Goal: Transaction & Acquisition: Book appointment/travel/reservation

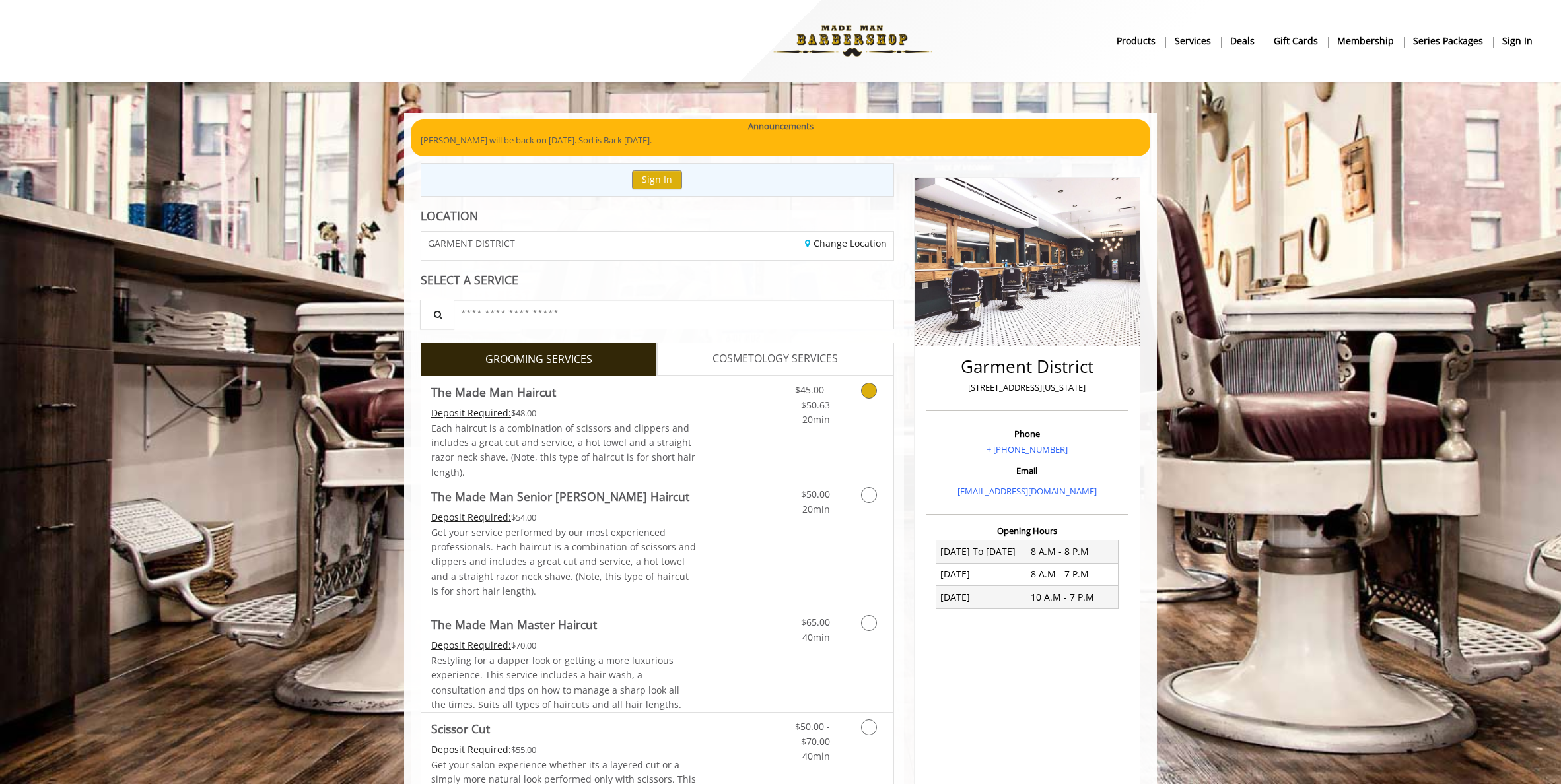
scroll to position [162, 0]
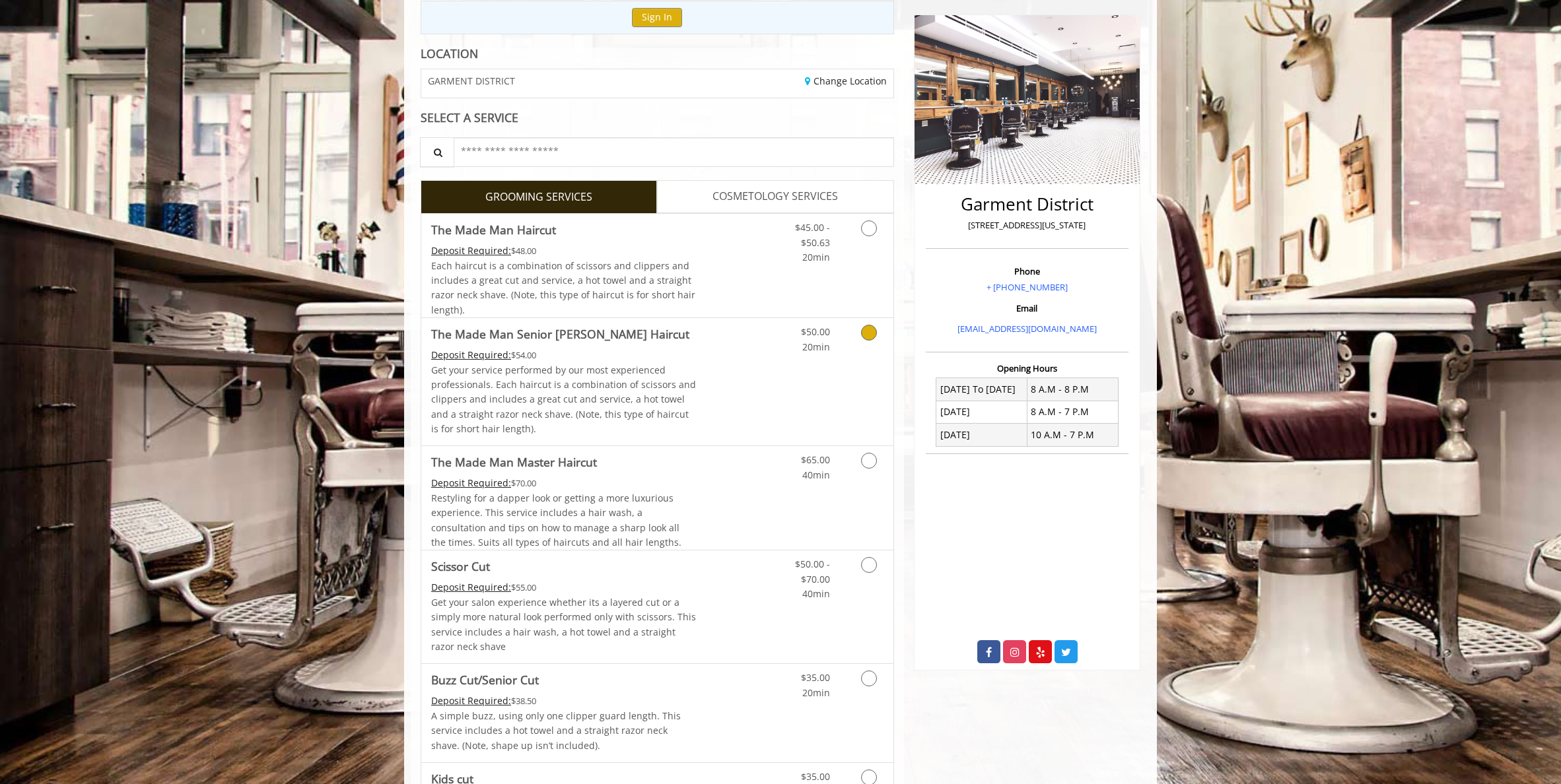
click at [758, 323] on link "Discounted Price" at bounding box center [735, 381] width 79 height 127
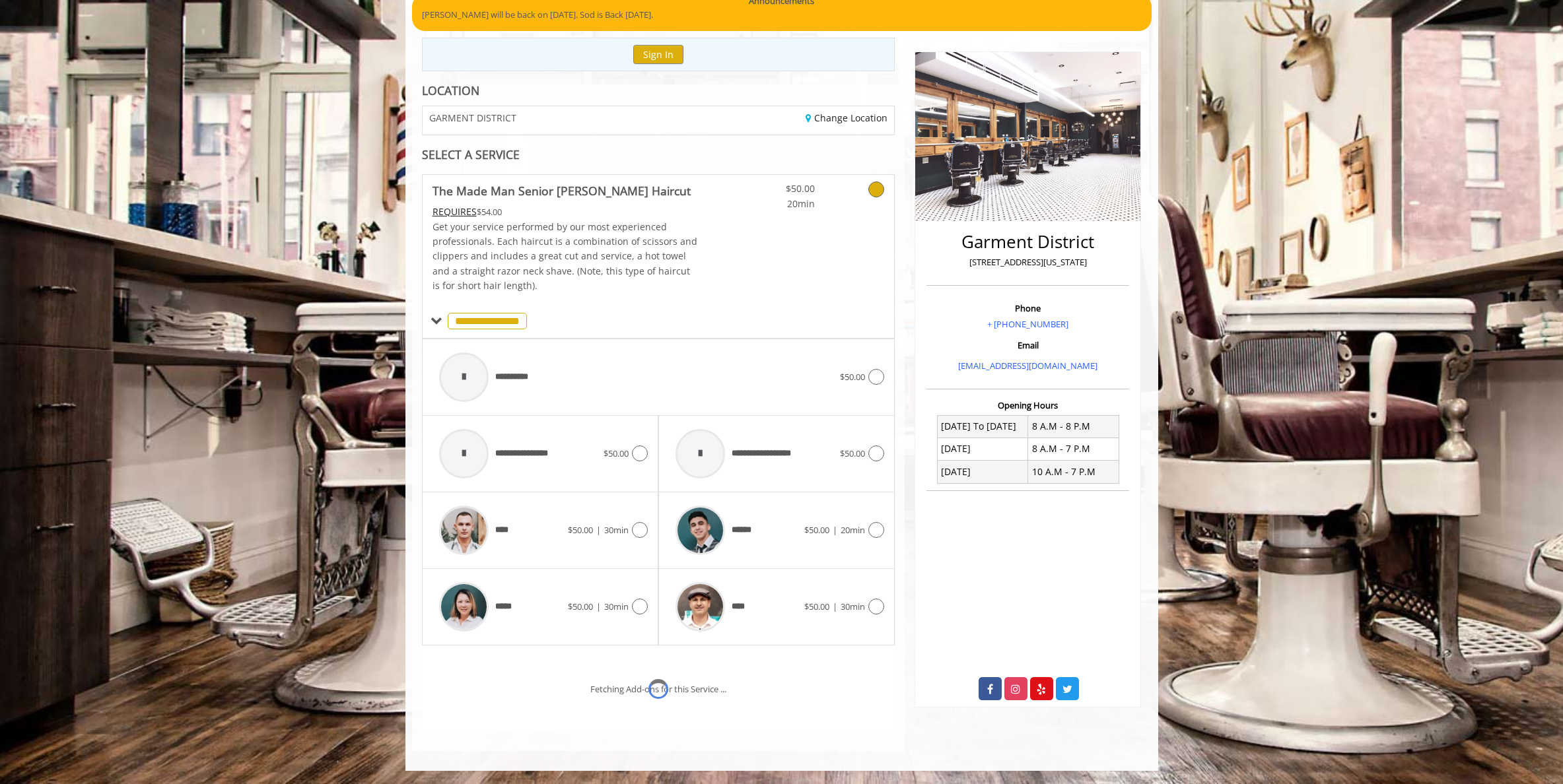
scroll to position [181, 0]
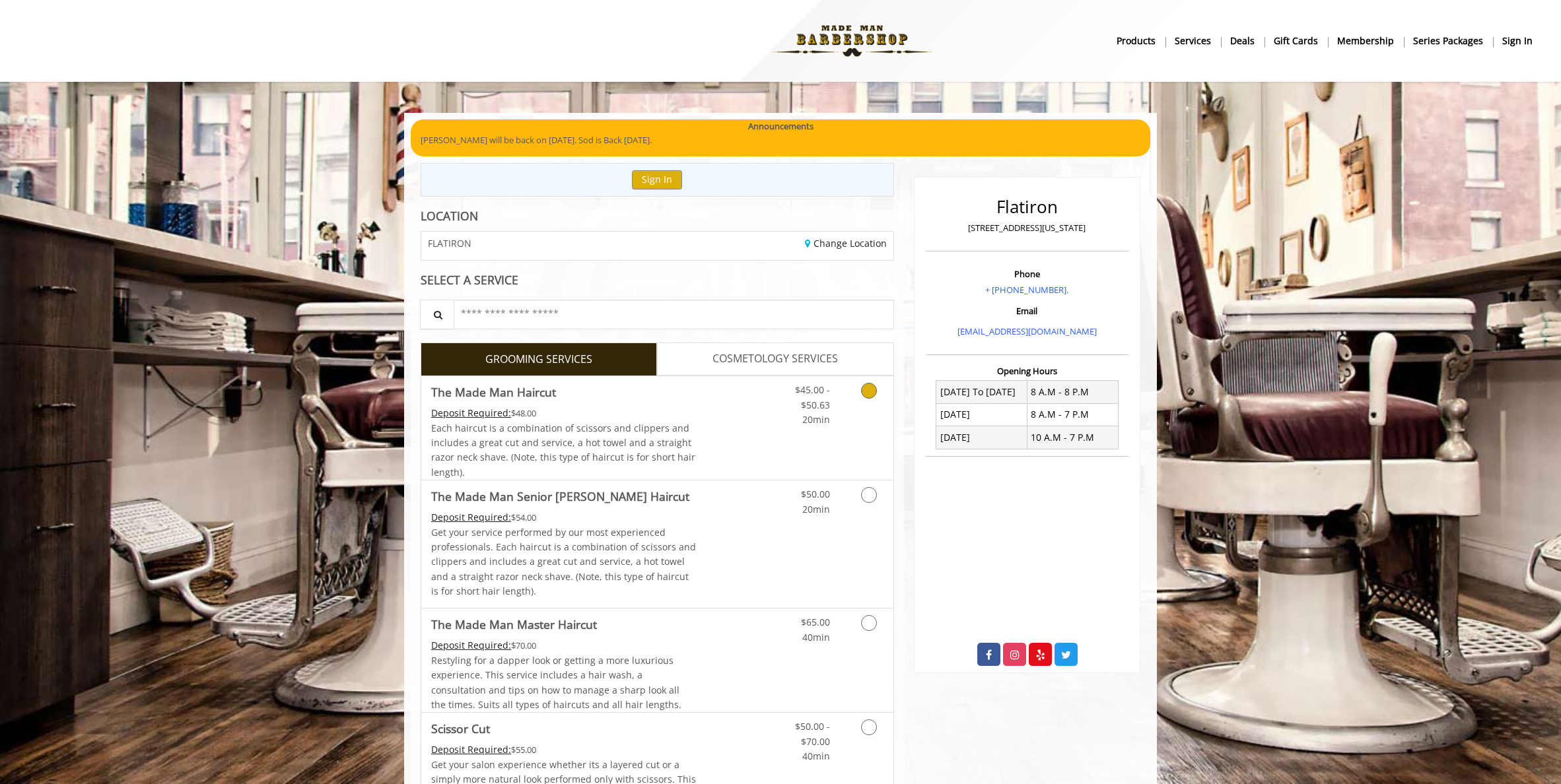
click at [706, 431] on link "Discounted Price" at bounding box center [735, 428] width 79 height 104
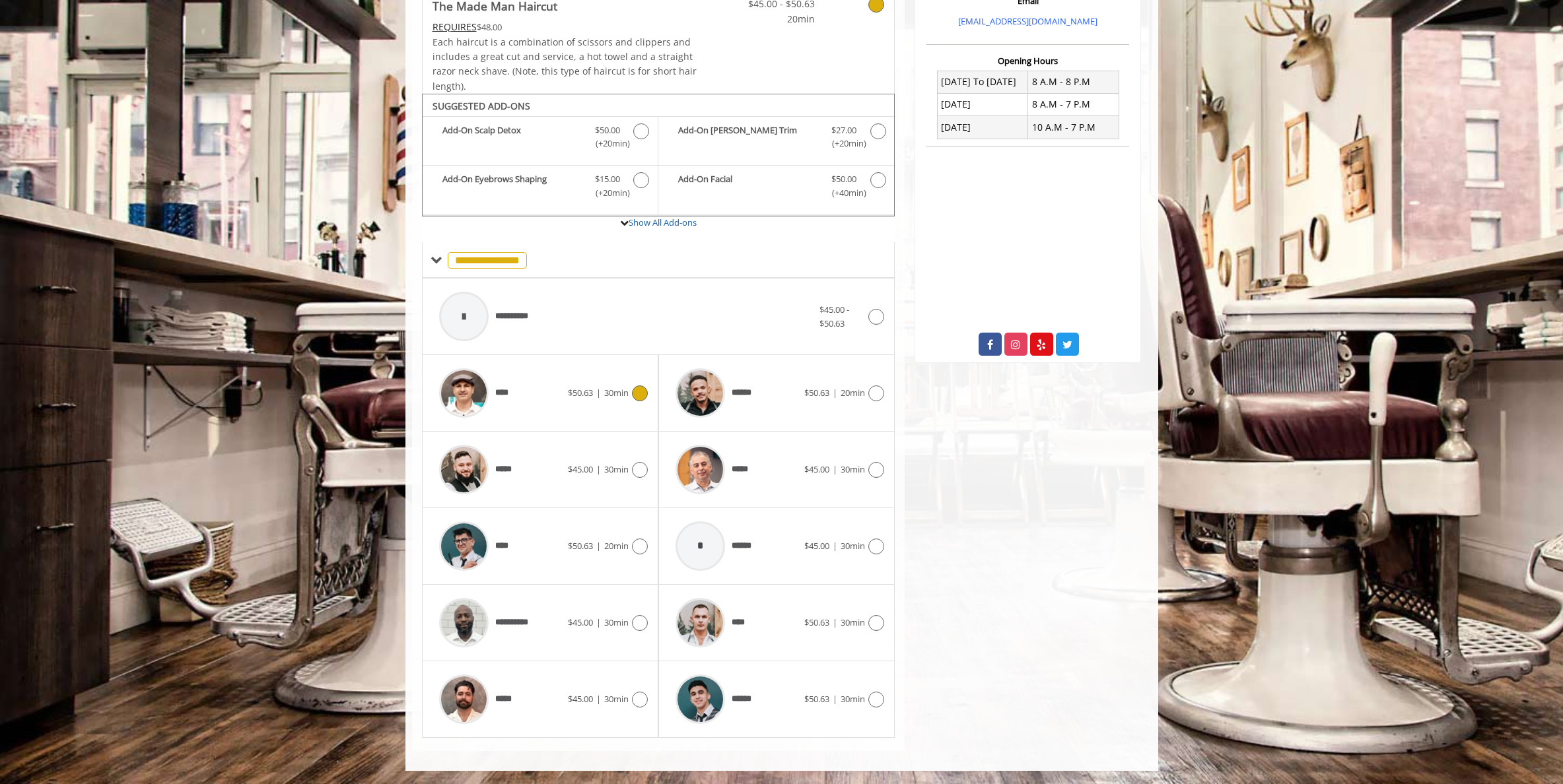
click at [560, 398] on div "****" at bounding box center [500, 393] width 136 height 62
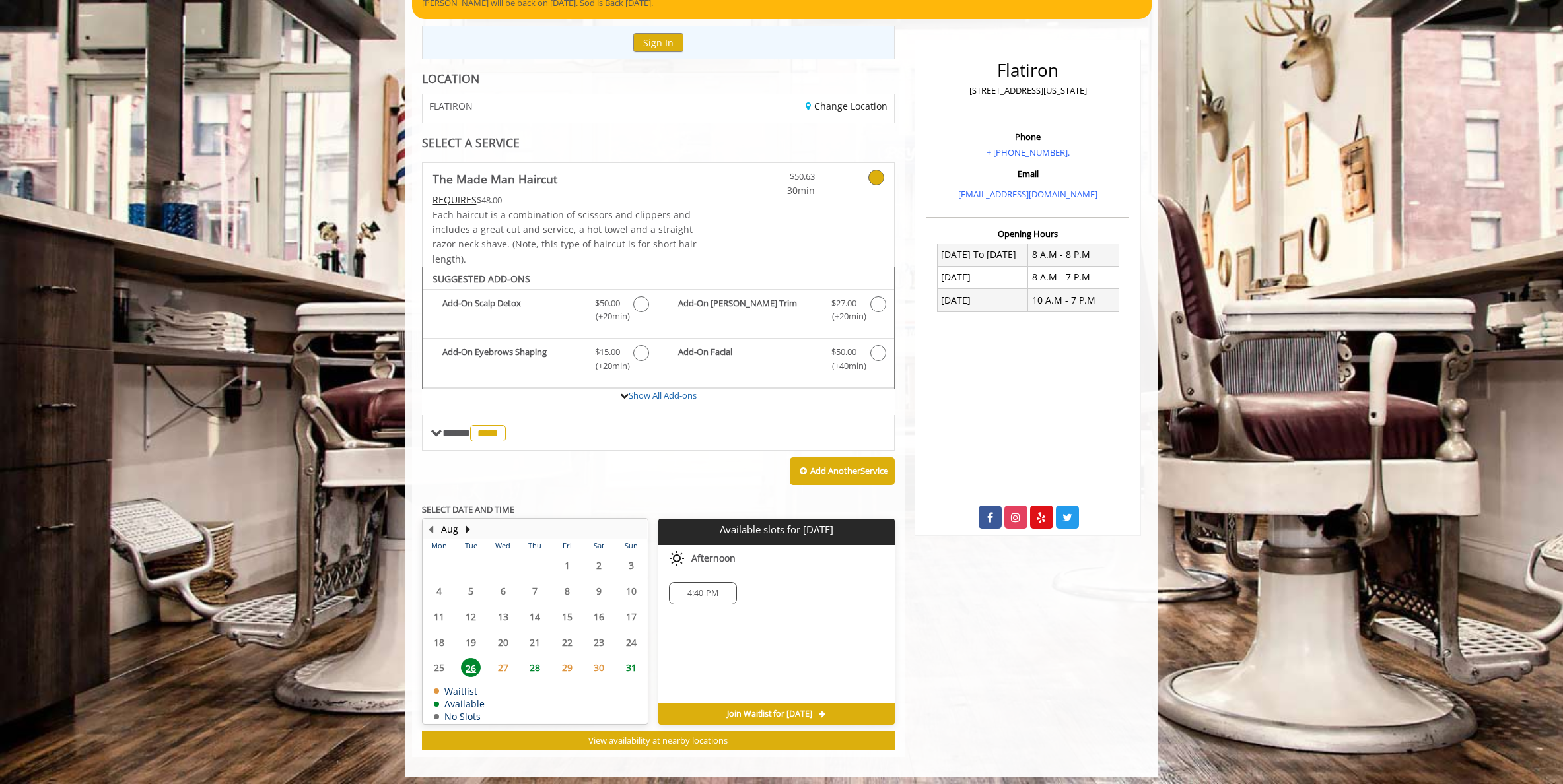
scroll to position [143, 0]
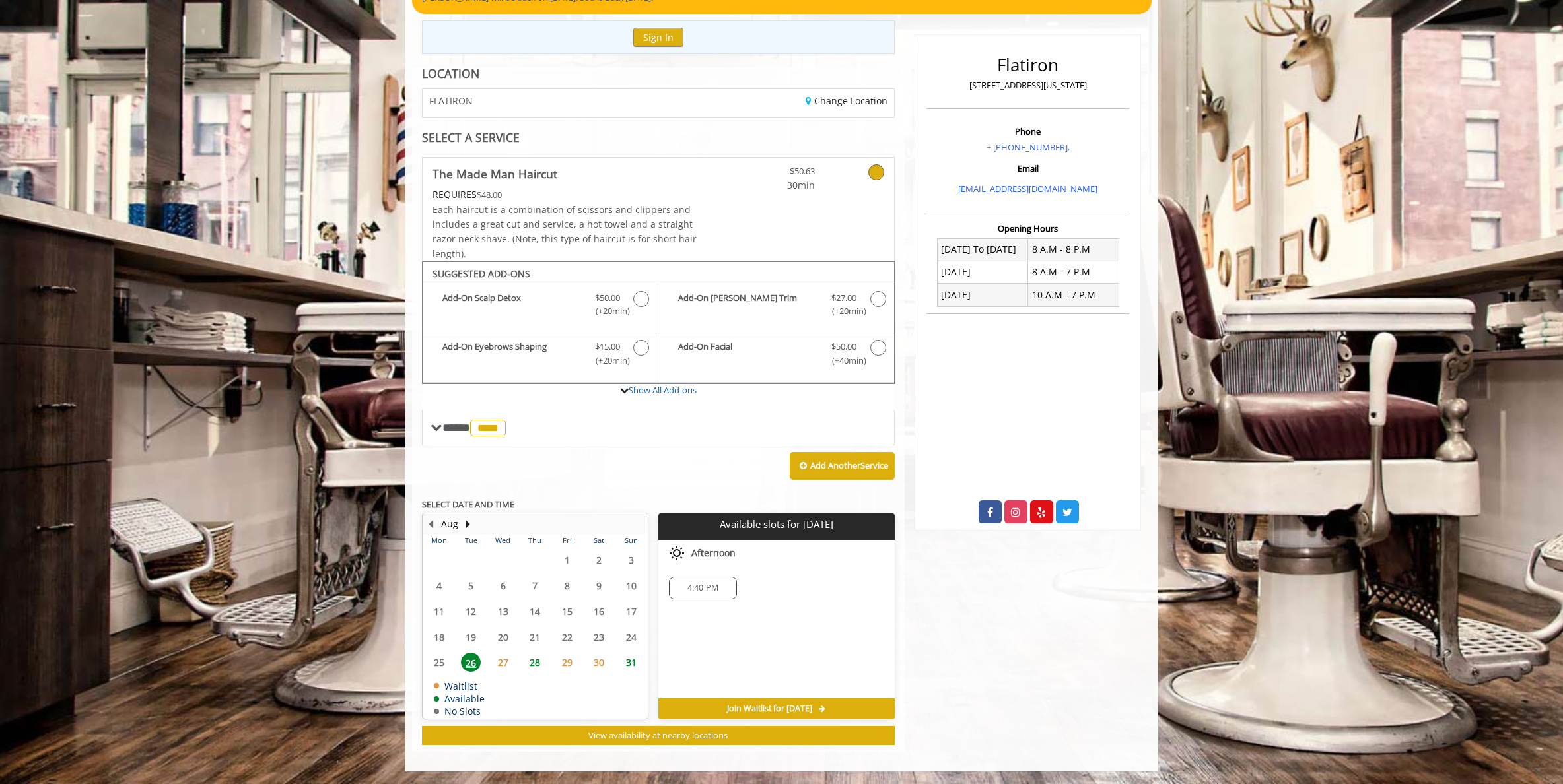
click at [568, 670] on span "29" at bounding box center [567, 662] width 19 height 19
click at [829, 94] on div "Change Location" at bounding box center [780, 103] width 246 height 28
click at [829, 96] on link "Change Location" at bounding box center [846, 101] width 82 height 12
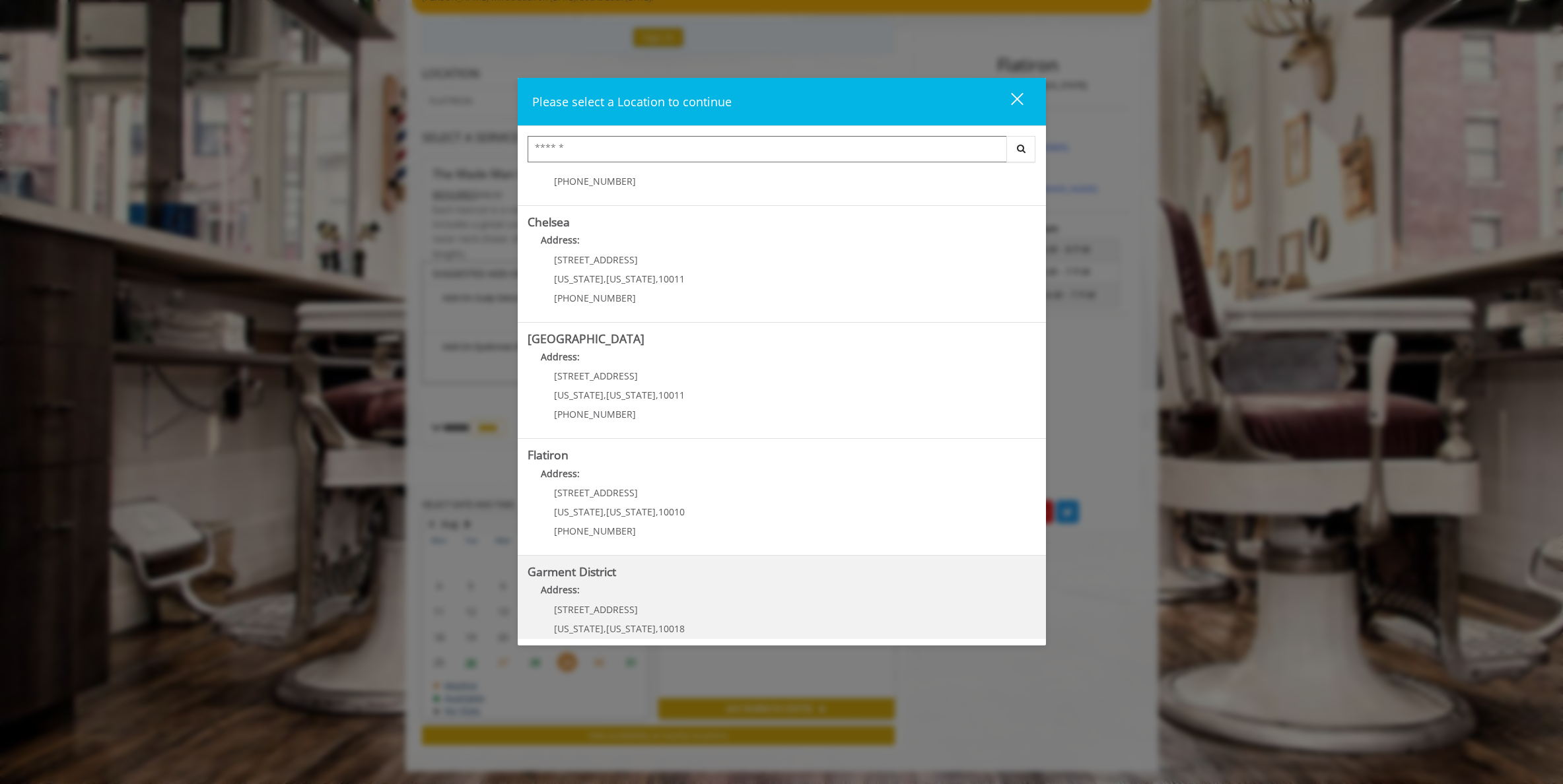
scroll to position [112, 0]
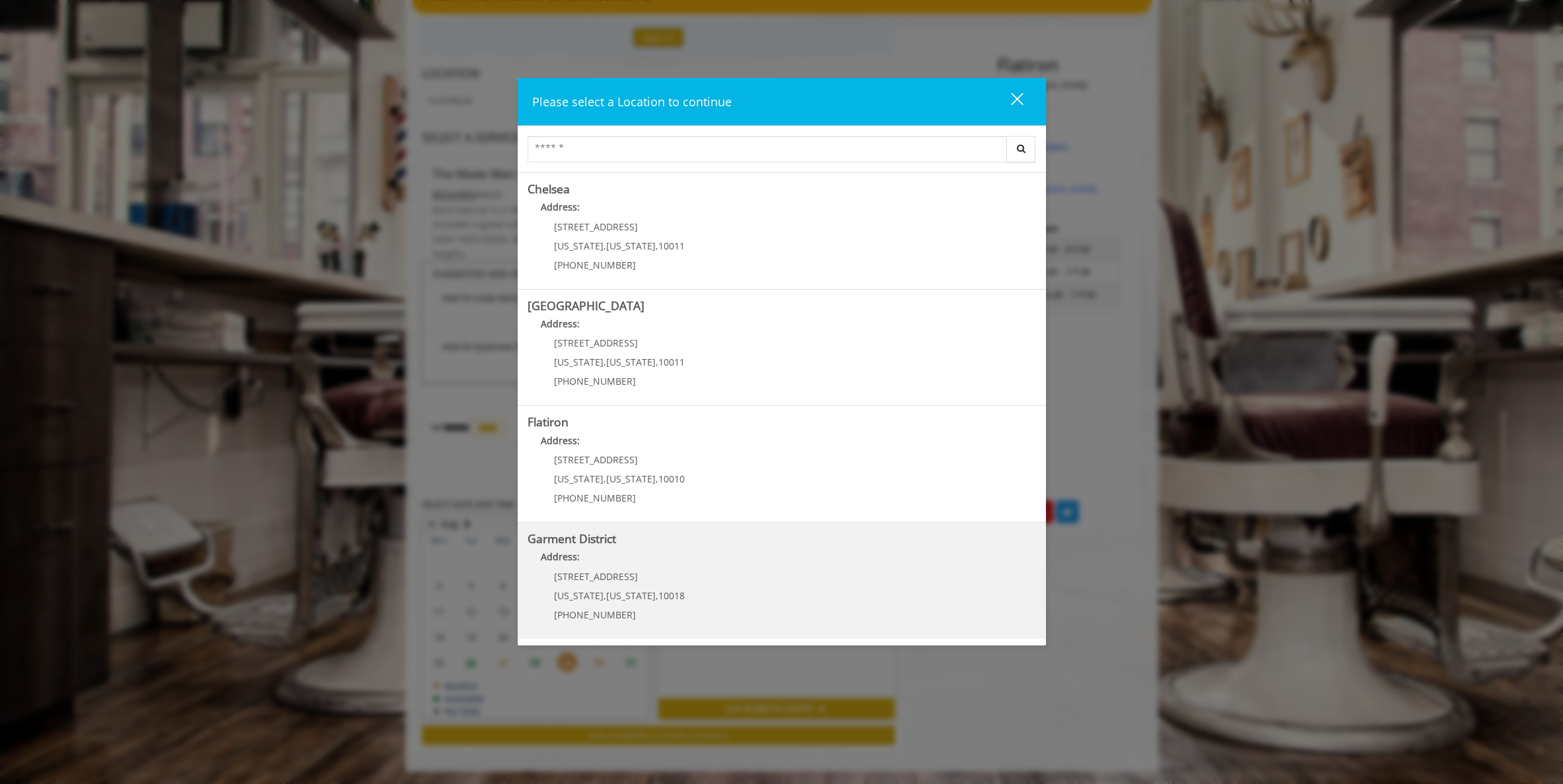
click at [628, 581] on div "[STREET_ADDRESS][US_STATE][US_STATE] (212) 997-4247" at bounding box center [610, 600] width 164 height 58
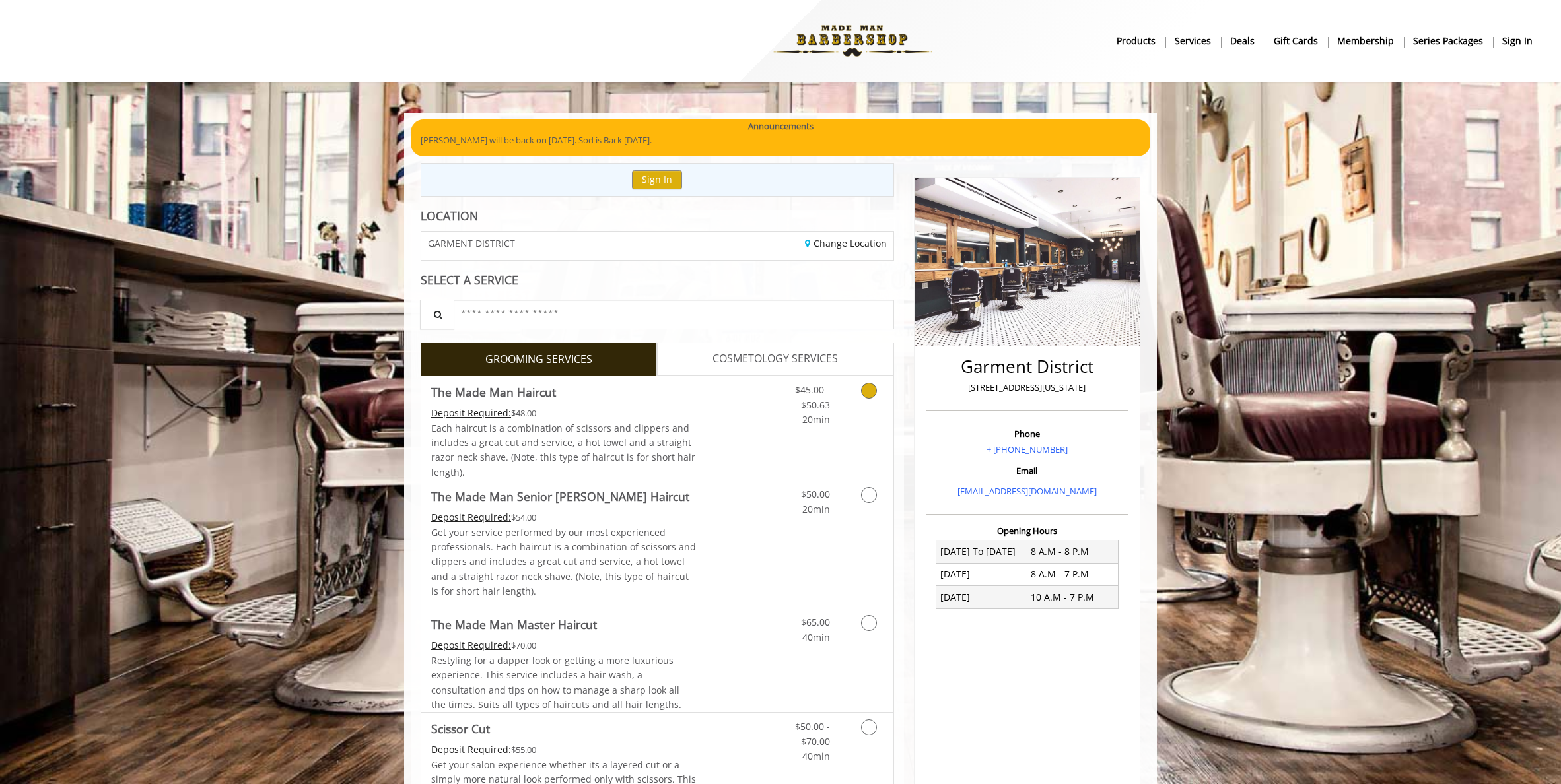
click at [613, 437] on span "Each haircut is a combination of scissors and clippers and includes a great cut…" at bounding box center [563, 450] width 264 height 57
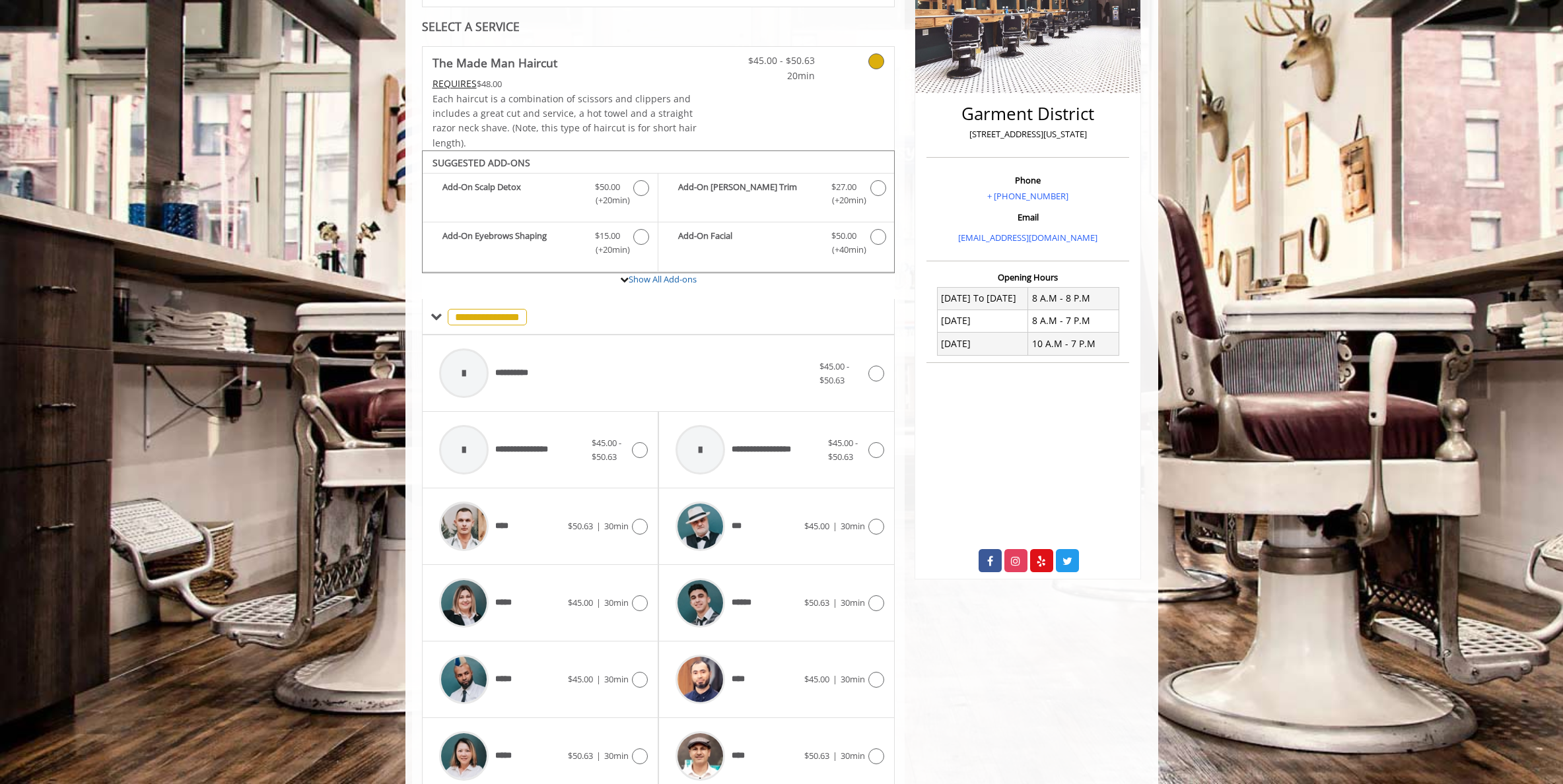
scroll to position [387, 0]
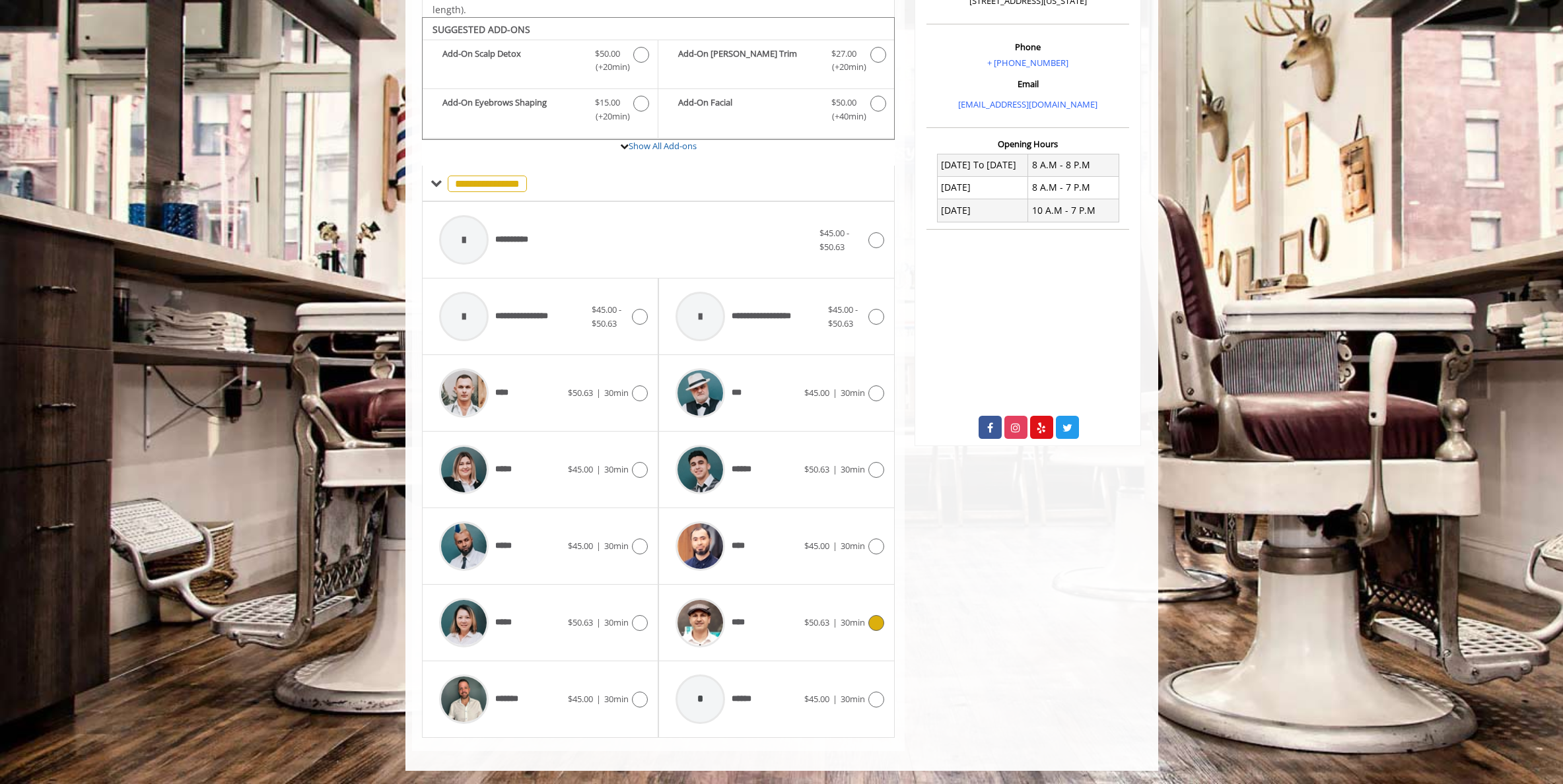
click at [768, 630] on div "****" at bounding box center [737, 623] width 136 height 62
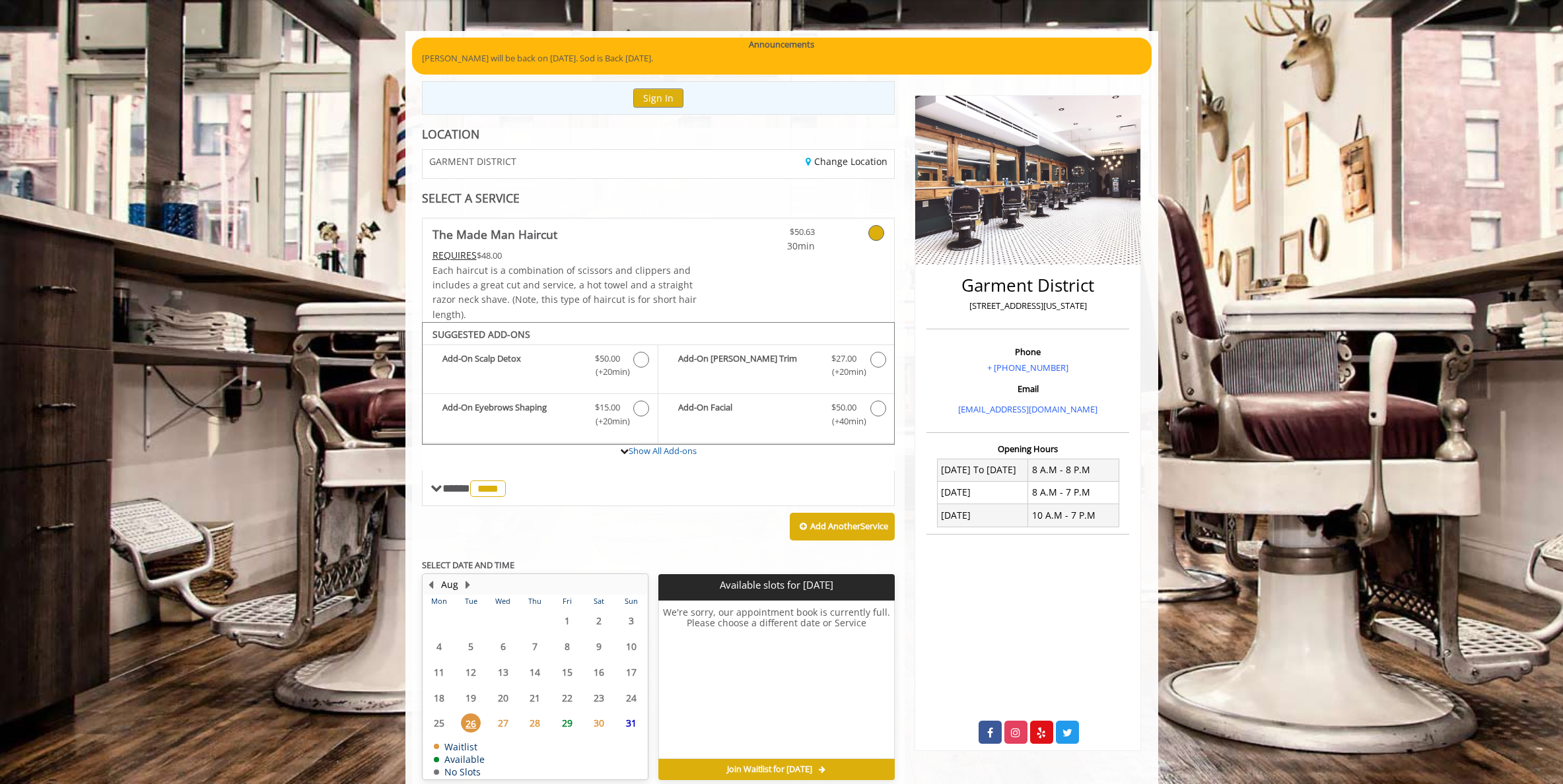
click at [562, 725] on span "29" at bounding box center [567, 722] width 19 height 19
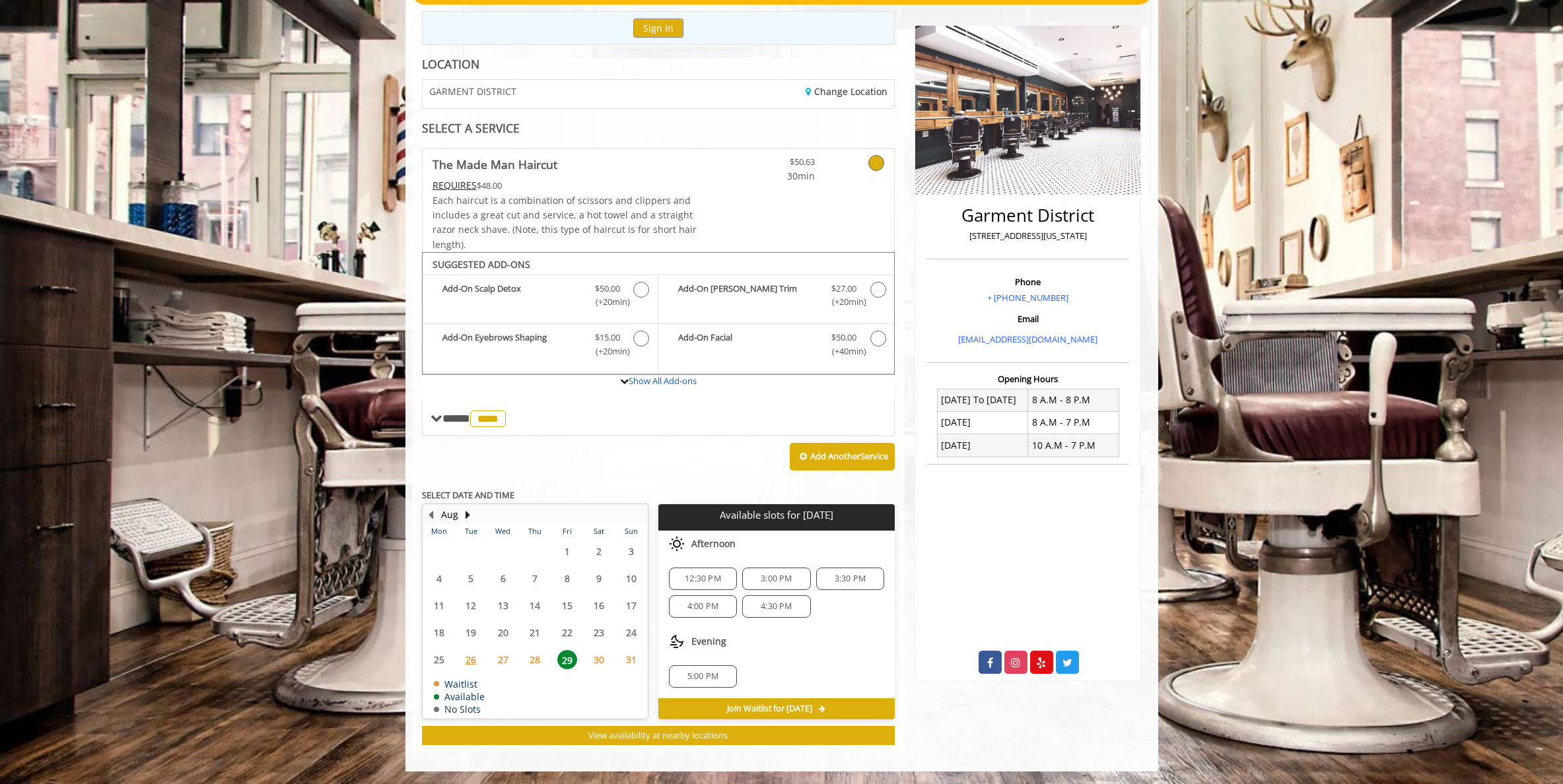
scroll to position [0, 0]
